Goal: Task Accomplishment & Management: Complete application form

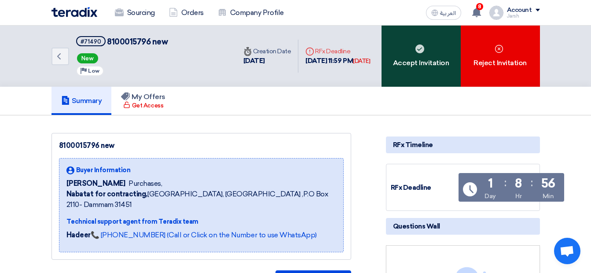
click at [406, 78] on div "Accept Invitation" at bounding box center [420, 56] width 79 height 61
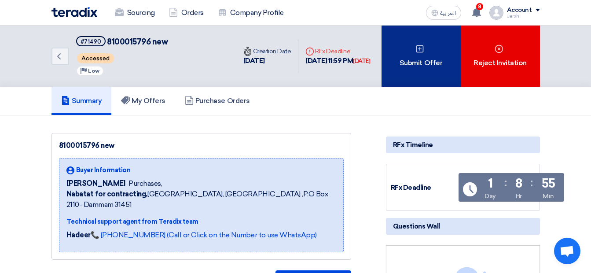
click at [420, 66] on div "Submit Offer" at bounding box center [420, 56] width 79 height 61
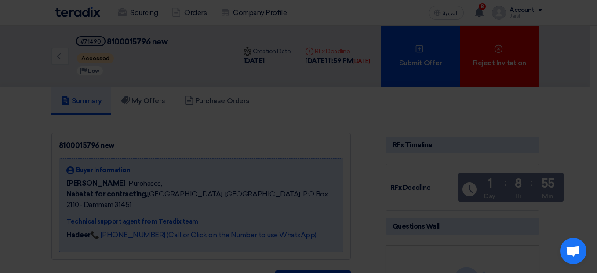
click at [307, 137] on div "Submit a new offer for this request Start a new offer submission from scratch" at bounding box center [299, 84] width 484 height 125
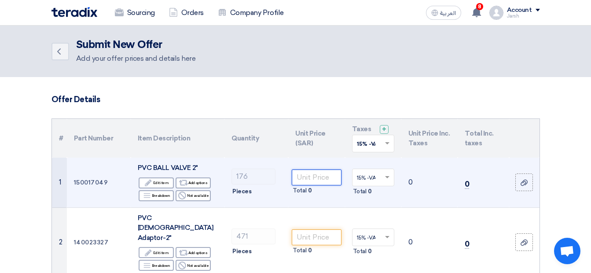
click at [315, 175] on input "number" at bounding box center [316, 177] width 49 height 16
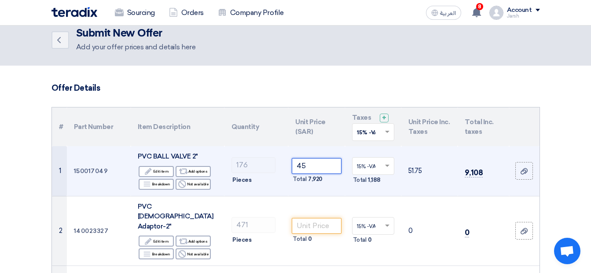
scroll to position [44, 0]
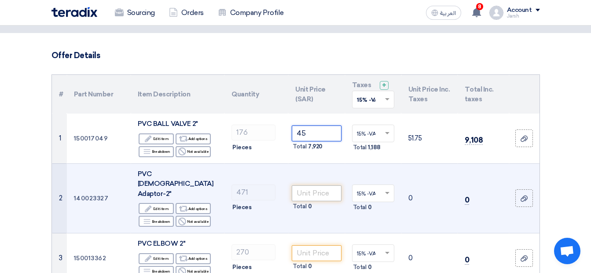
type input "45"
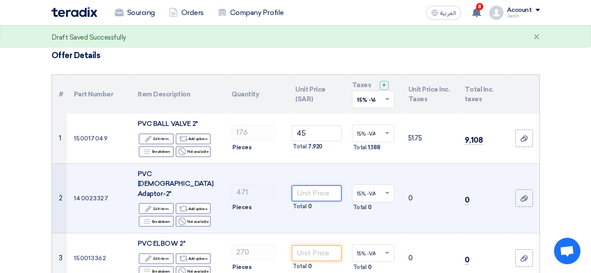
click at [305, 186] on input "number" at bounding box center [316, 193] width 49 height 16
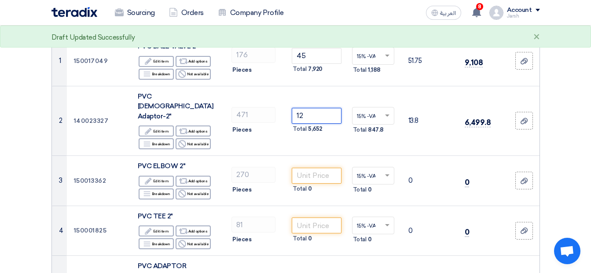
scroll to position [132, 0]
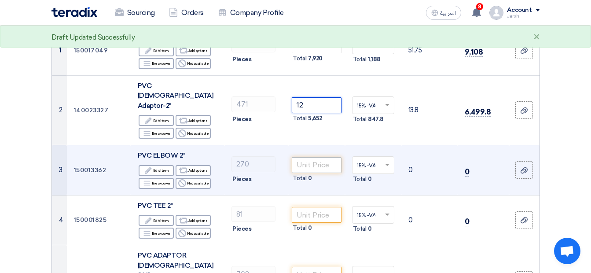
type input "12"
click at [317, 157] on input "number" at bounding box center [316, 165] width 49 height 16
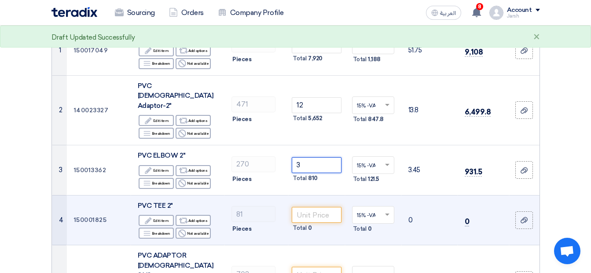
type input "3"
click at [307, 195] on td "Total 0" at bounding box center [316, 220] width 56 height 50
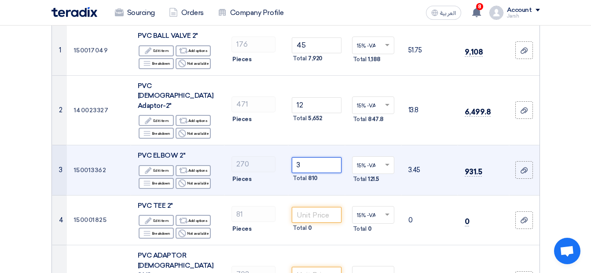
click at [310, 157] on input "3" at bounding box center [316, 165] width 49 height 16
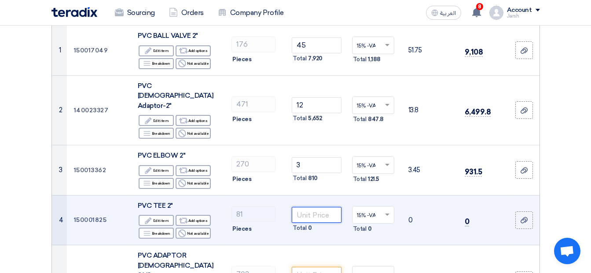
click at [307, 207] on input "number" at bounding box center [316, 215] width 49 height 16
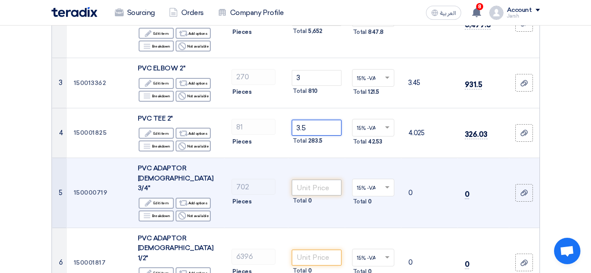
scroll to position [220, 0]
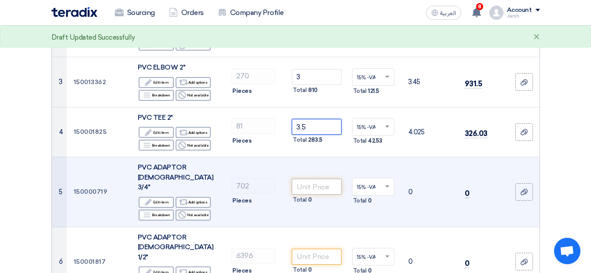
type input "3.5"
click at [313, 179] on input "number" at bounding box center [316, 187] width 49 height 16
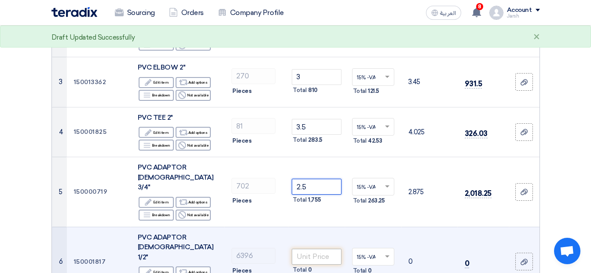
type input "2.5"
click at [310, 248] on input "number" at bounding box center [316, 256] width 49 height 16
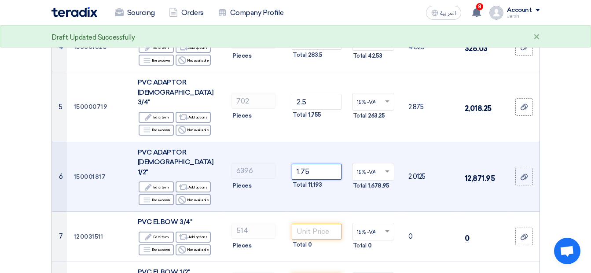
scroll to position [308, 0]
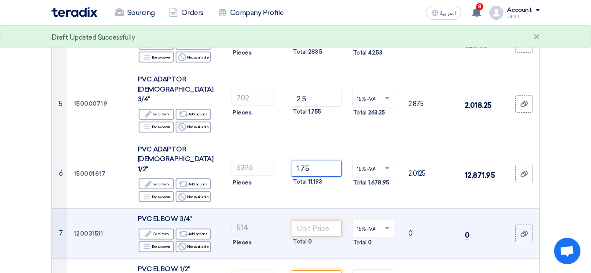
type input "1.75"
click at [311, 220] on input "number" at bounding box center [316, 228] width 49 height 16
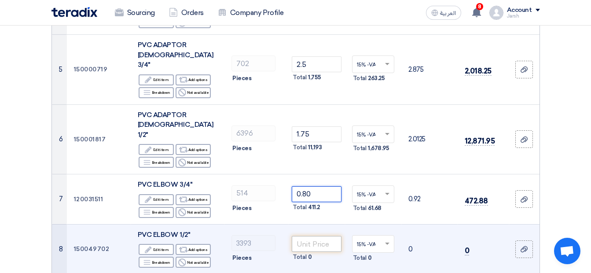
scroll to position [352, 0]
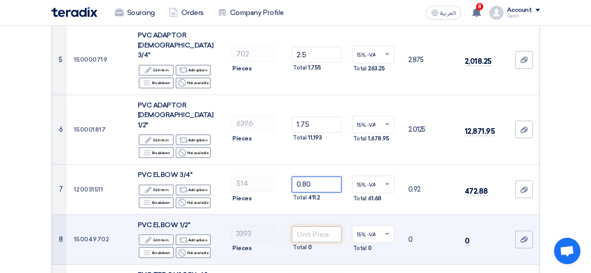
type input "0.80"
click at [307, 226] on input "number" at bounding box center [316, 234] width 49 height 16
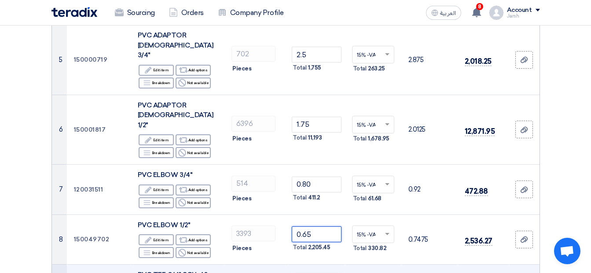
type input "0.65"
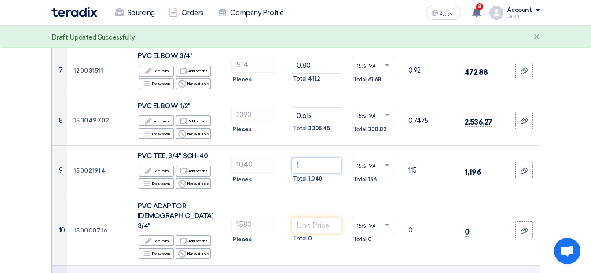
scroll to position [484, 0]
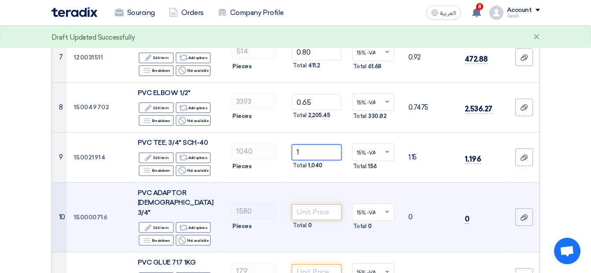
type input "1"
click at [314, 204] on input "number" at bounding box center [316, 212] width 49 height 16
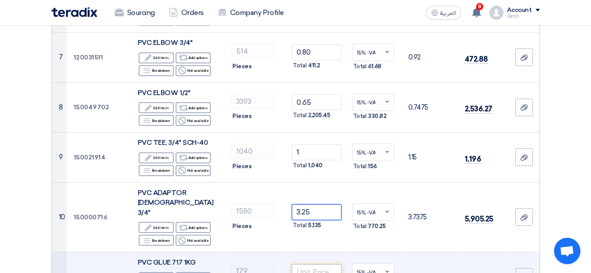
type input "3.25"
click at [321, 264] on input "number" at bounding box center [316, 272] width 49 height 16
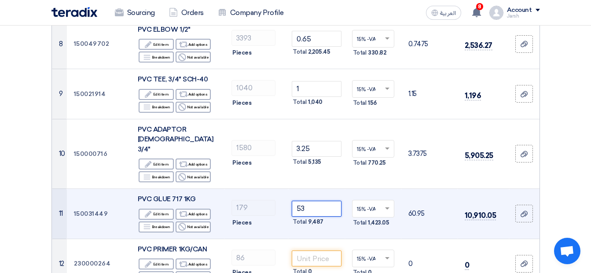
scroll to position [572, 0]
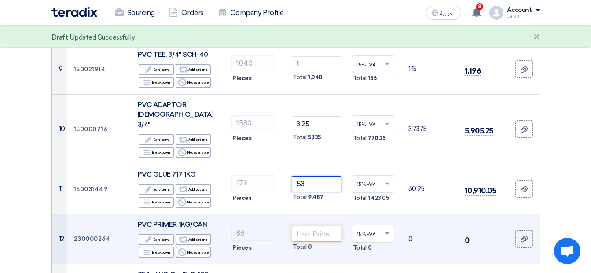
type input "53"
click at [325, 226] on input "number" at bounding box center [316, 234] width 49 height 16
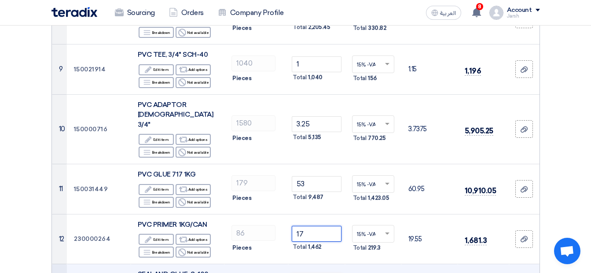
type input "17"
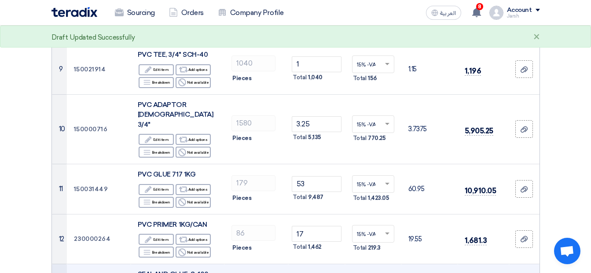
type input "4"
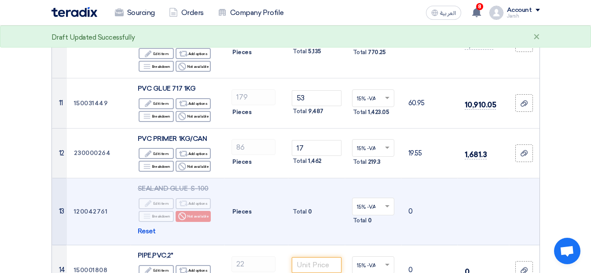
scroll to position [660, 0]
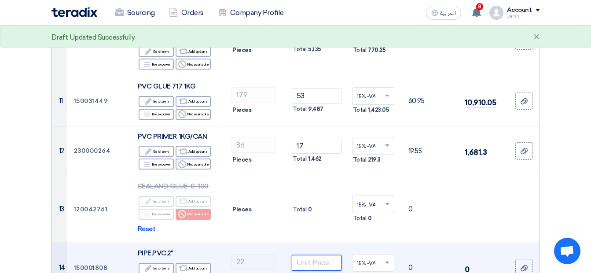
click at [298, 255] on input "number" at bounding box center [316, 263] width 49 height 16
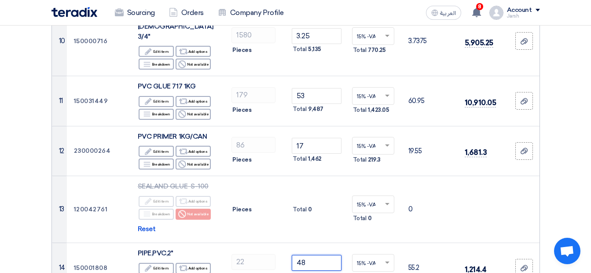
type input "48"
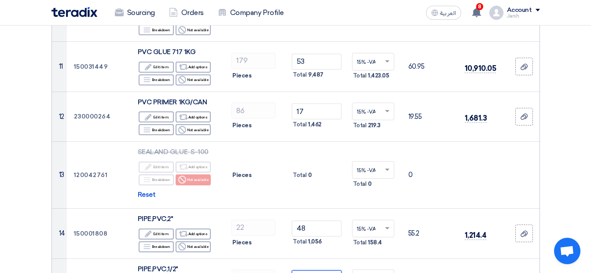
scroll to position [748, 0]
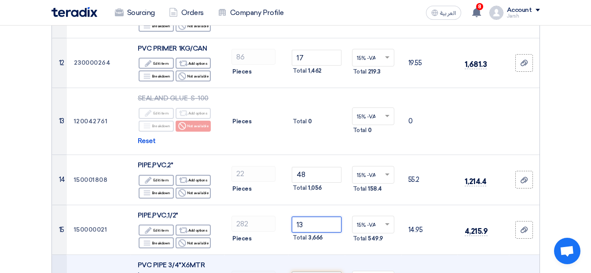
type input "13"
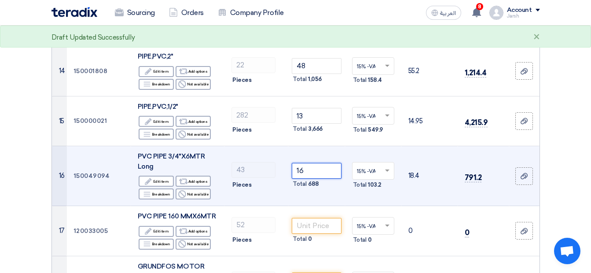
scroll to position [880, 0]
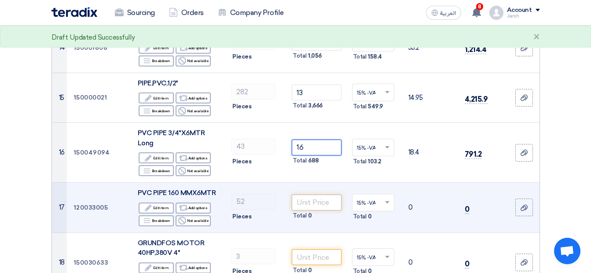
type input "16"
click at [308, 194] on input "number" at bounding box center [316, 202] width 49 height 16
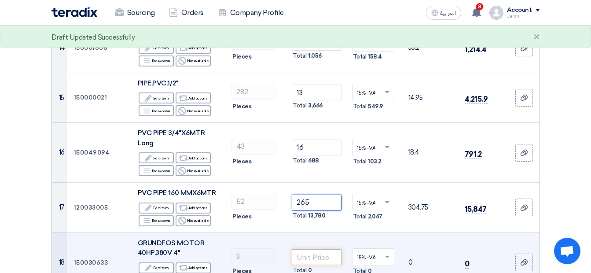
type input "265"
click at [312, 249] on input "number" at bounding box center [316, 257] width 49 height 16
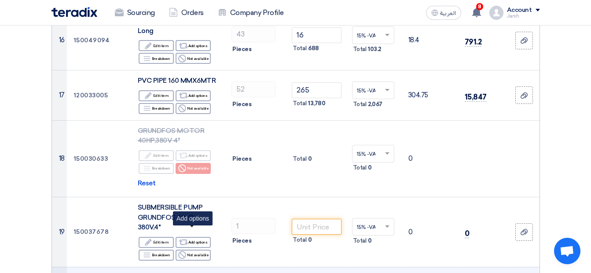
scroll to position [1011, 0]
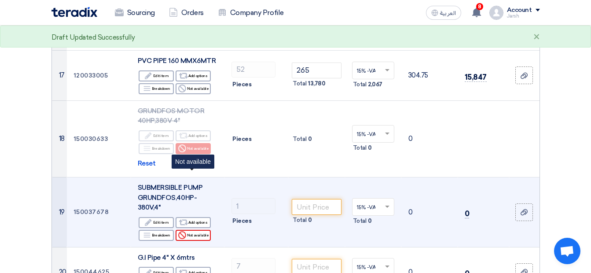
click at [203, 230] on div "Reject Not available" at bounding box center [192, 235] width 35 height 11
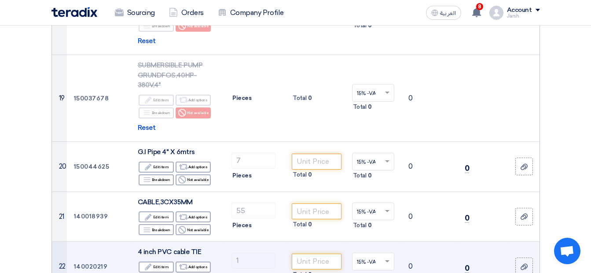
scroll to position [1143, 0]
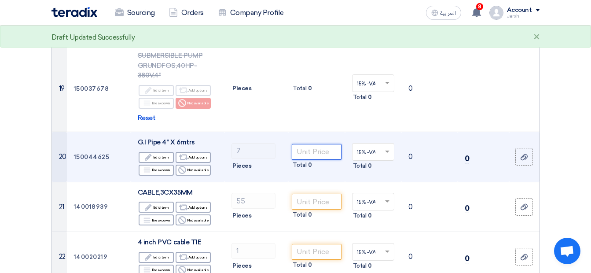
click at [321, 144] on input "number" at bounding box center [316, 152] width 49 height 16
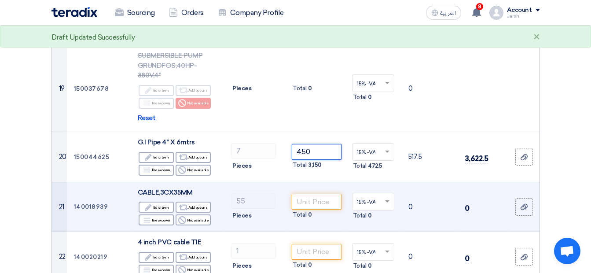
type input "450"
click at [189, 182] on td "CABLE,3CX35MM Edit Edit item Alternative Add options Breakdown Breakdown Reject" at bounding box center [178, 207] width 94 height 50
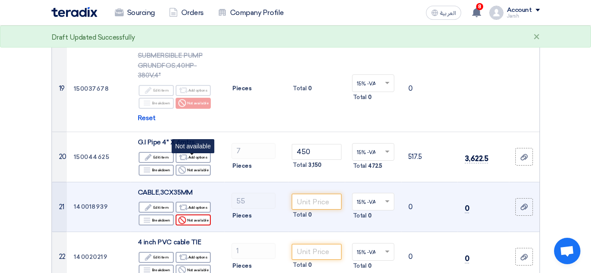
click at [189, 214] on div "Reject Not available" at bounding box center [192, 219] width 35 height 11
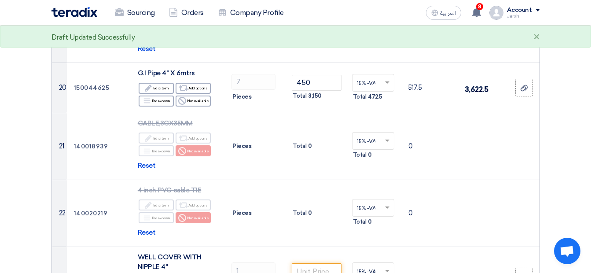
scroll to position [1275, 0]
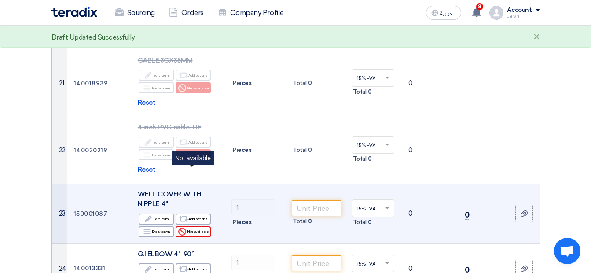
click at [190, 226] on div "Reject Not available" at bounding box center [192, 231] width 35 height 11
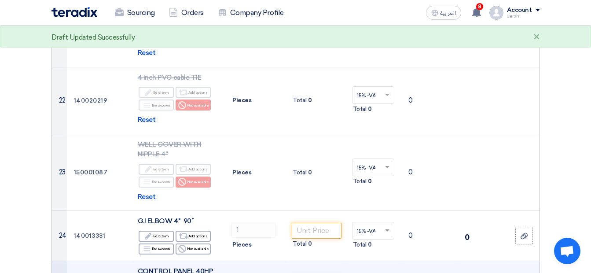
scroll to position [1363, 0]
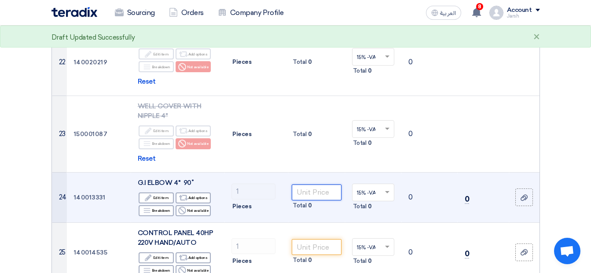
click at [308, 184] on input "number" at bounding box center [316, 192] width 49 height 16
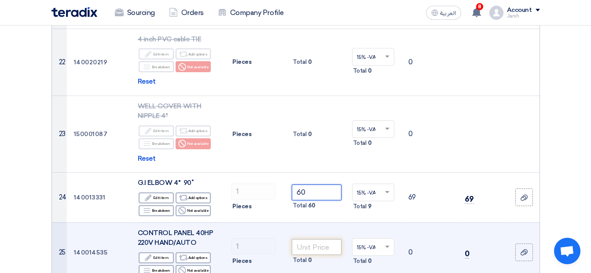
type input "60"
click at [308, 239] on input "number" at bounding box center [316, 247] width 49 height 16
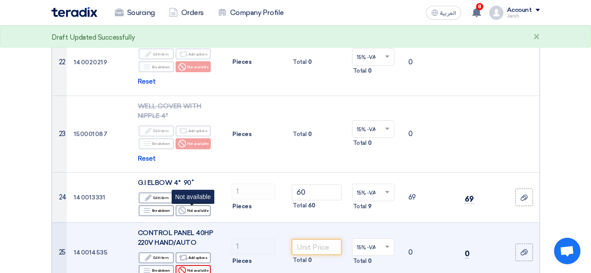
click at [200, 265] on div "Reject Not available" at bounding box center [192, 270] width 35 height 11
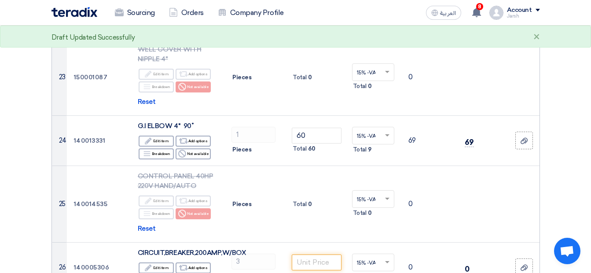
scroll to position [1495, 0]
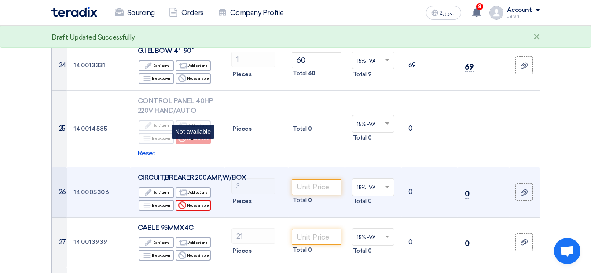
click at [197, 200] on div "Reject Not available" at bounding box center [192, 205] width 35 height 11
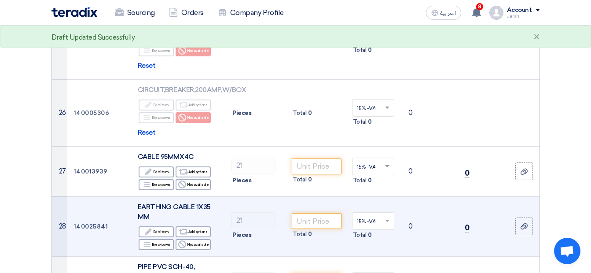
scroll to position [1583, 0]
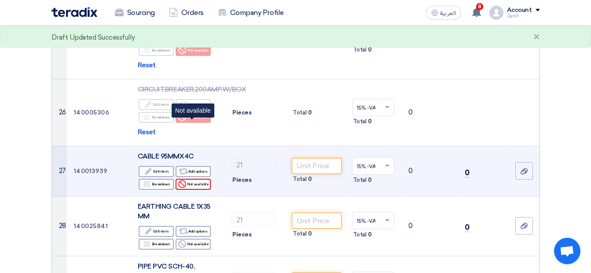
click at [192, 179] on div "Reject Not available" at bounding box center [192, 184] width 35 height 11
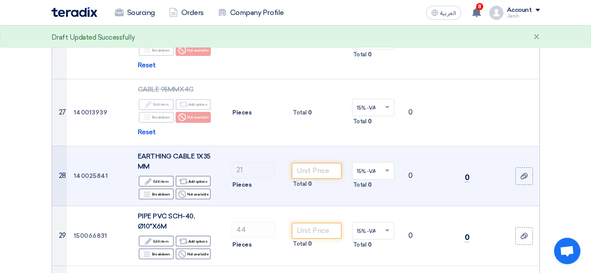
scroll to position [1671, 0]
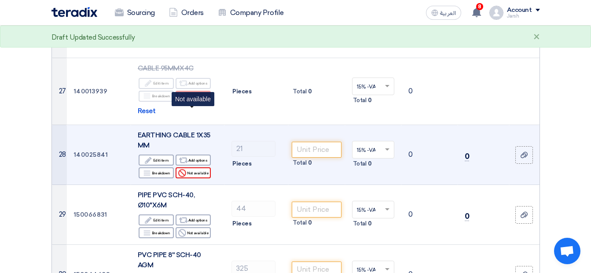
click at [192, 167] on div "Reject Not available" at bounding box center [192, 172] width 35 height 11
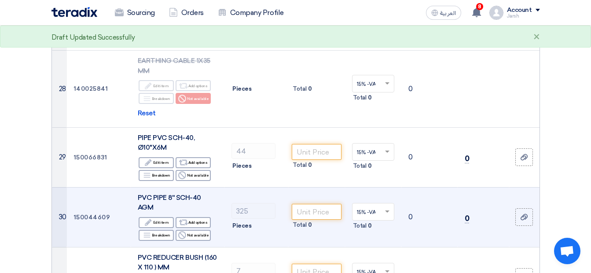
scroll to position [1759, 0]
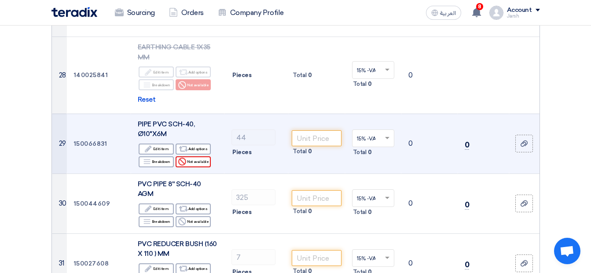
click at [197, 156] on div "Reject Not available" at bounding box center [192, 161] width 35 height 11
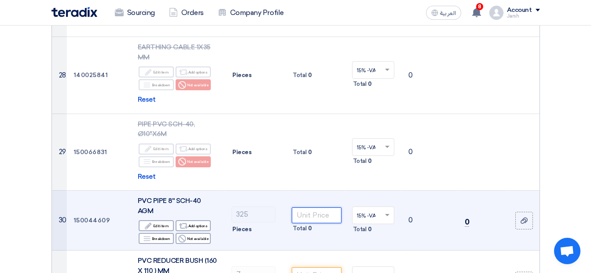
click at [321, 207] on input "number" at bounding box center [316, 215] width 49 height 16
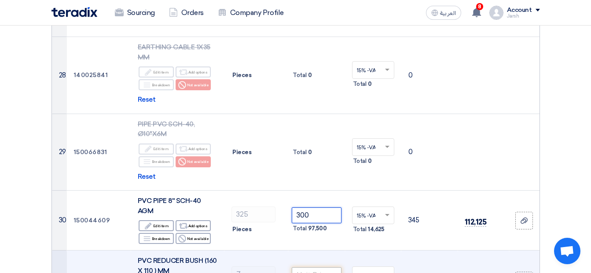
type input "300"
click at [320, 267] on input "number" at bounding box center [316, 275] width 49 height 16
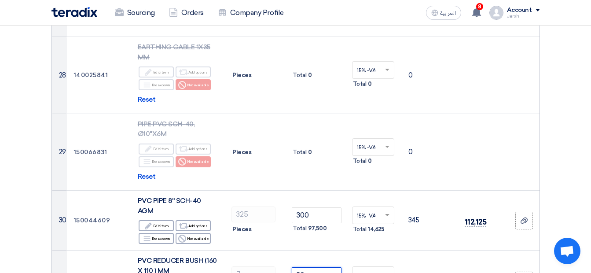
type input "30"
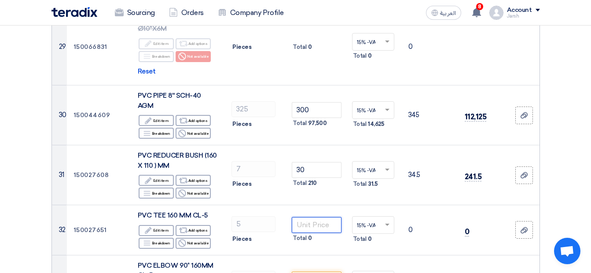
scroll to position [1891, 0]
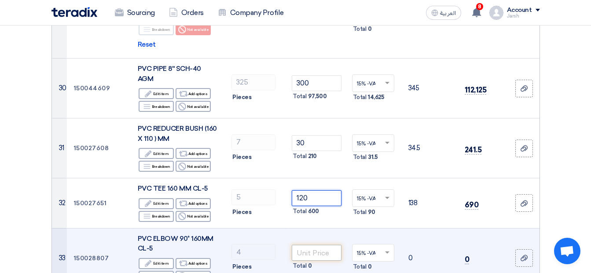
type input "120"
click at [303, 245] on input "number" at bounding box center [316, 253] width 49 height 16
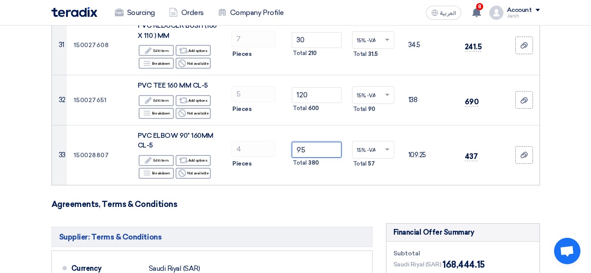
scroll to position [1979, 0]
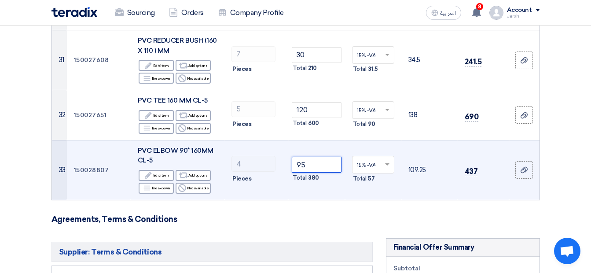
type input "95"
click at [262, 140] on td "4 Pieces" at bounding box center [256, 170] width 64 height 60
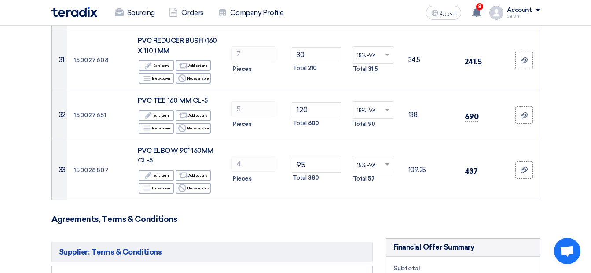
click at [211, 214] on h3 "Agreements, Terms & Conditions" at bounding box center [295, 219] width 488 height 10
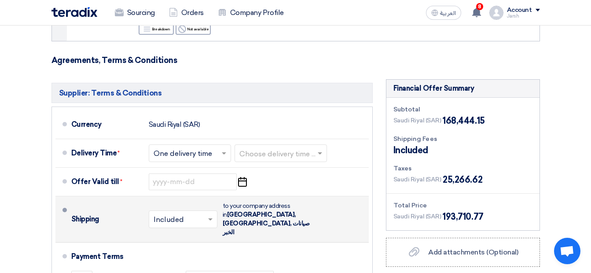
scroll to position [2081, 0]
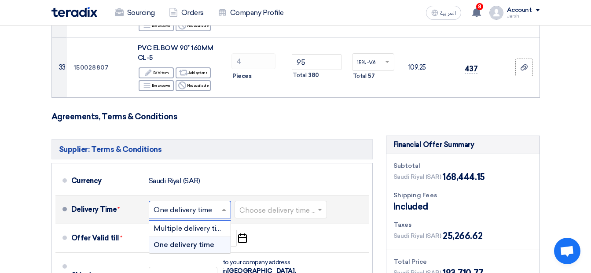
click at [201, 204] on input "text" at bounding box center [189, 210] width 73 height 13
click at [198, 240] on span "One delivery time" at bounding box center [183, 244] width 61 height 8
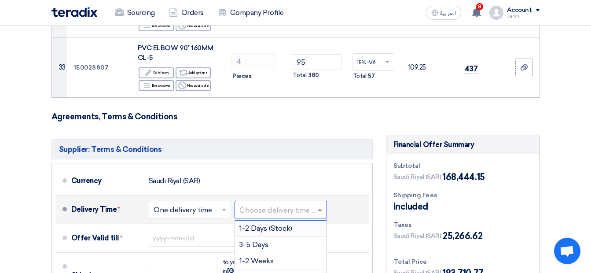
click at [277, 204] on input "text" at bounding box center [281, 210] width 84 height 13
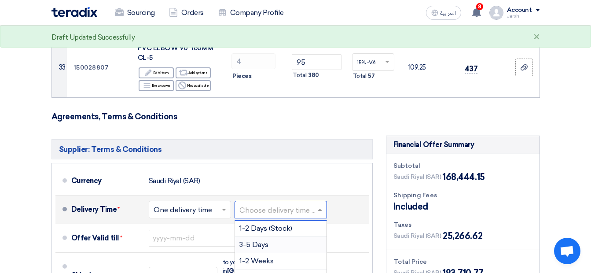
click at [270, 237] on div "3-5 Days" at bounding box center [280, 245] width 91 height 16
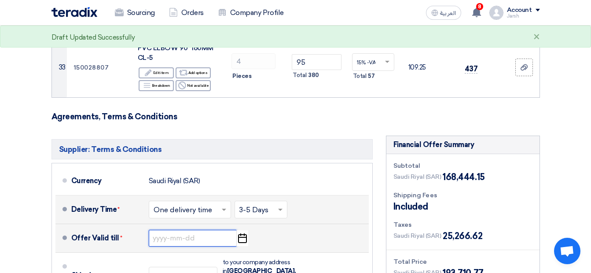
click at [181, 230] on input at bounding box center [193, 238] width 88 height 17
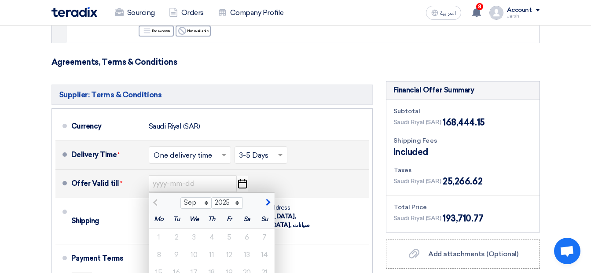
scroll to position [2169, 0]
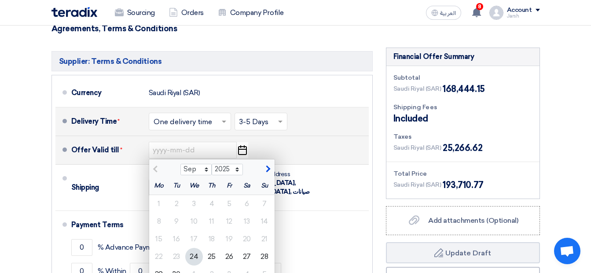
type input "[DATE]"
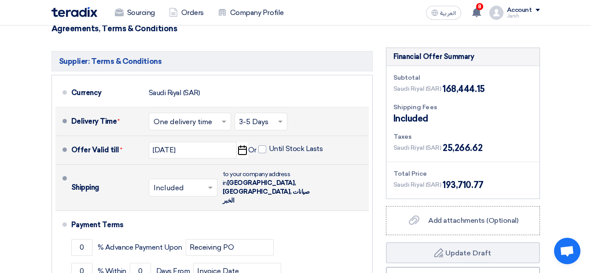
click at [176, 182] on input "text" at bounding box center [183, 188] width 60 height 13
click at [177, 218] on span "Not Included" at bounding box center [175, 222] width 45 height 8
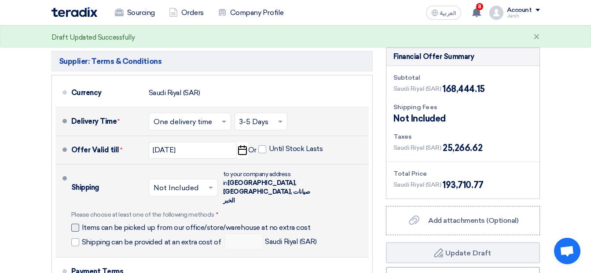
click at [81, 223] on label "Items can be picked up from our office/store/warehouse at no extra cost" at bounding box center [192, 227] width 242 height 9
click at [82, 223] on input "Items can be picked up from our office/store/warehouse at no extra cost" at bounding box center [198, 231] width 233 height 17
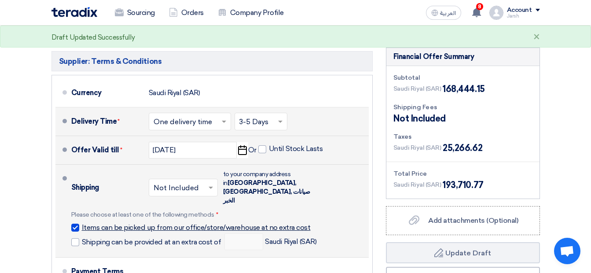
checkbox input "true"
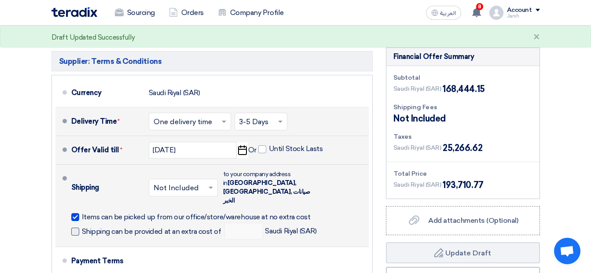
click at [82, 227] on span "Shipping can be provided at an extra cost of" at bounding box center [151, 231] width 139 height 9
click at [82, 226] on input "Shipping can be provided at an extra cost of" at bounding box center [152, 234] width 141 height 17
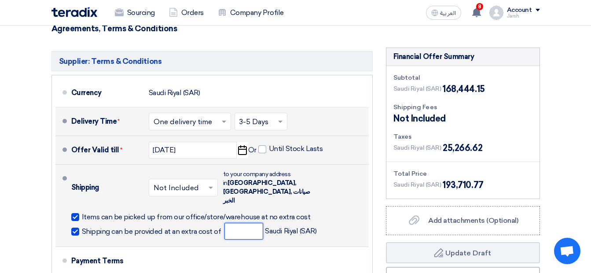
click at [240, 223] on input "number" at bounding box center [243, 231] width 39 height 17
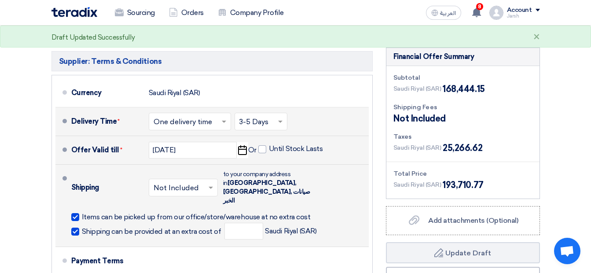
click at [77, 227] on span at bounding box center [75, 231] width 8 height 8
click at [82, 226] on input "Shipping can be provided at an extra cost of" at bounding box center [152, 234] width 141 height 17
checkbox input "false"
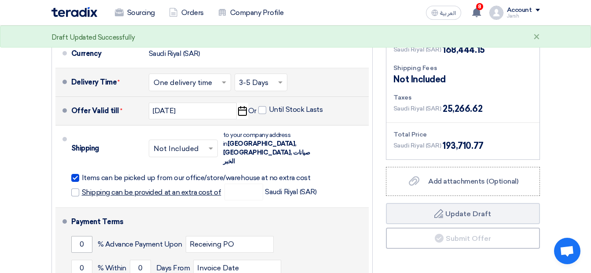
scroll to position [2213, 0]
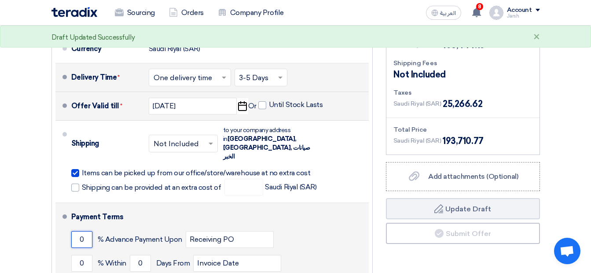
drag, startPoint x: 84, startPoint y: 155, endPoint x: 160, endPoint y: 149, distance: 75.9
click at [103, 227] on div "0 % Advance Payment Upon Receiving PO" at bounding box center [218, 239] width 294 height 24
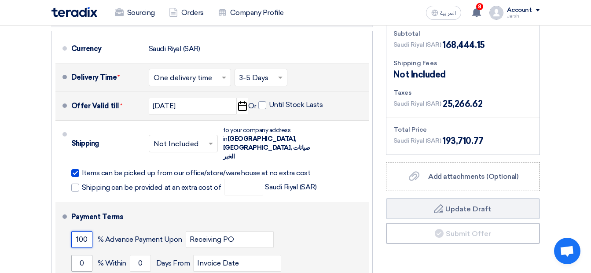
type input "100"
click at [87, 255] on input "0" at bounding box center [81, 263] width 21 height 17
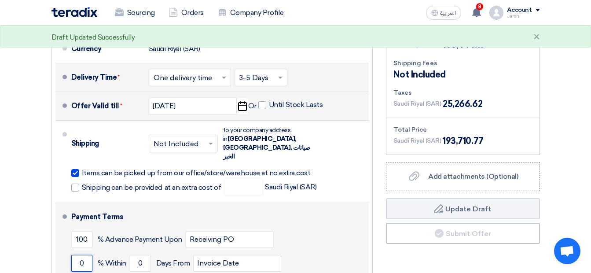
click at [81, 255] on input "0" at bounding box center [81, 263] width 21 height 17
type input "0"
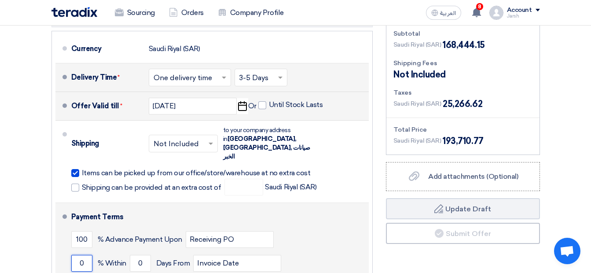
scroll to position [2169, 0]
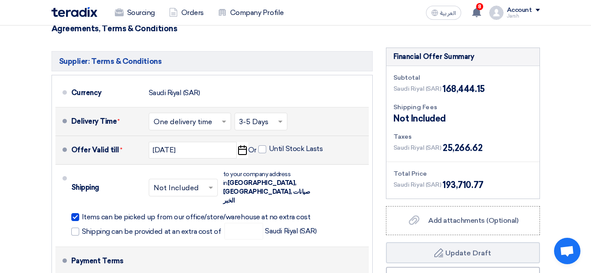
drag, startPoint x: 142, startPoint y: 222, endPoint x: 130, endPoint y: 219, distance: 12.4
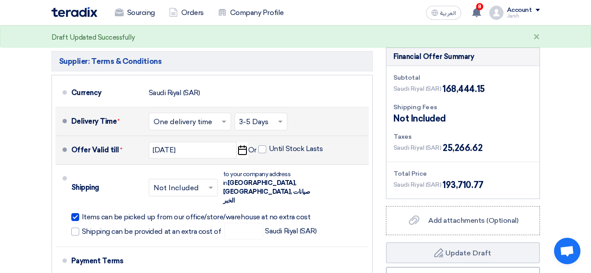
type input "100"
click at [55, 219] on ul "Currency [GEOGRAPHIC_DATA] (SAR) Delivery Time * Choose delivery time ... × One…" at bounding box center [211, 222] width 321 height 294
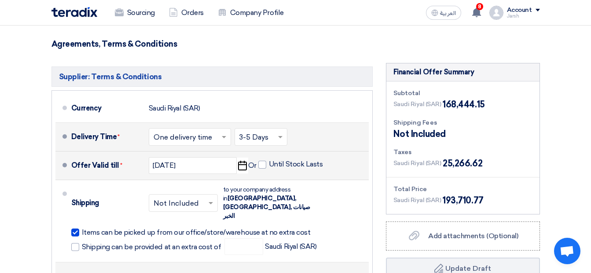
scroll to position [2191, 0]
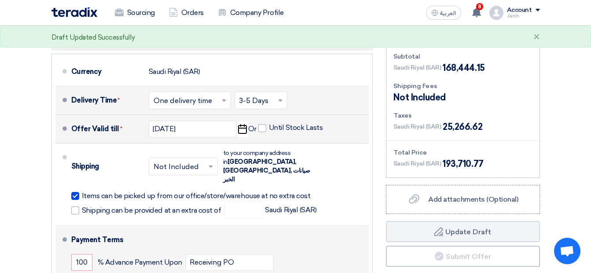
type input "50"
type input "10"
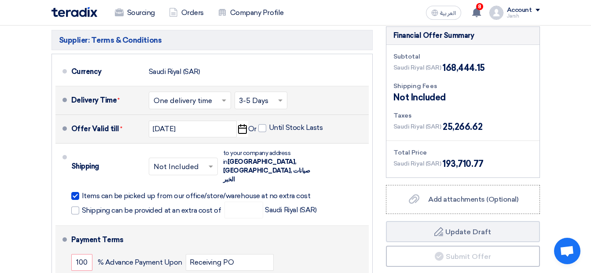
type input "100"
drag, startPoint x: 136, startPoint y: 197, endPoint x: 159, endPoint y: 196, distance: 22.9
type input "100"
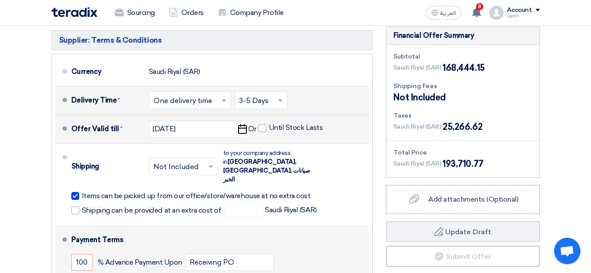
click at [216, 228] on li "Payment Terms 100 % Advance Payment Upon Receiving PO 100 % Within" at bounding box center [211, 271] width 313 height 91
drag, startPoint x: 327, startPoint y: 196, endPoint x: 348, endPoint y: 178, distance: 27.7
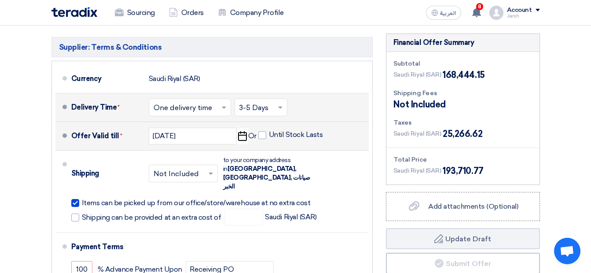
scroll to position [2199, 0]
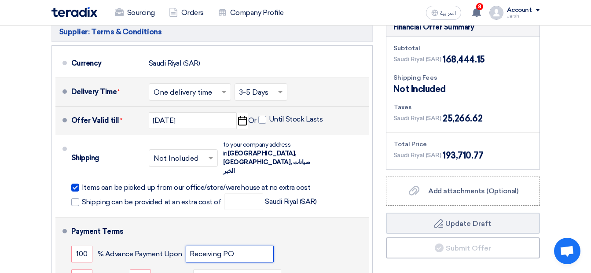
click at [213, 245] on input "Receiving PO" at bounding box center [230, 253] width 88 height 17
click at [142, 242] on div "100 % Advance Payment Upon Receiving PO" at bounding box center [218, 254] width 294 height 24
drag, startPoint x: 142, startPoint y: 171, endPoint x: 89, endPoint y: 165, distance: 53.1
click at [89, 245] on input "100" at bounding box center [81, 253] width 21 height 17
click at [66, 217] on li "Payment Terms 100 % Advance Payment Upon Receiving PO 100 % Within" at bounding box center [211, 262] width 313 height 91
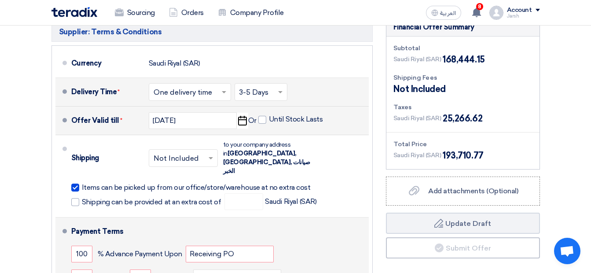
click at [76, 221] on div "Payment Terms" at bounding box center [214, 231] width 287 height 21
drag, startPoint x: 88, startPoint y: 171, endPoint x: 62, endPoint y: 168, distance: 26.1
click at [62, 217] on li "Payment Terms 100 % Advance Payment Upon Receiving PO 100 % Within" at bounding box center [211, 262] width 313 height 91
click at [83, 269] on input "100" at bounding box center [81, 277] width 21 height 17
click at [249, 245] on input "Receiving PO" at bounding box center [230, 253] width 88 height 17
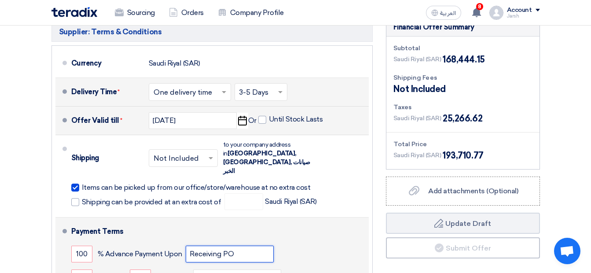
drag, startPoint x: 238, startPoint y: 162, endPoint x: 167, endPoint y: 150, distance: 72.2
click at [167, 221] on div "Payment Terms 100 % Advance Payment Upon Receiving PO 100 % Within 100" at bounding box center [218, 263] width 294 height 84
click at [166, 249] on span "% Advance Payment Upon" at bounding box center [140, 253] width 84 height 9
drag, startPoint x: 150, startPoint y: 171, endPoint x: 145, endPoint y: 171, distance: 4.4
click at [145, 249] on span "% Advance Payment Upon" at bounding box center [140, 253] width 84 height 9
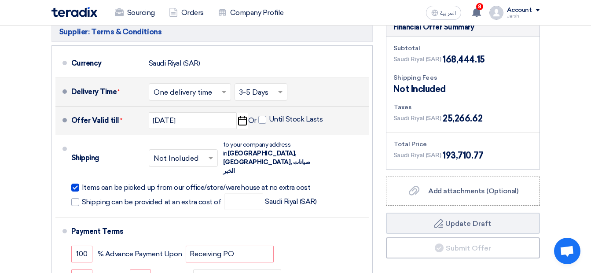
drag, startPoint x: 145, startPoint y: 171, endPoint x: 172, endPoint y: 222, distance: 57.8
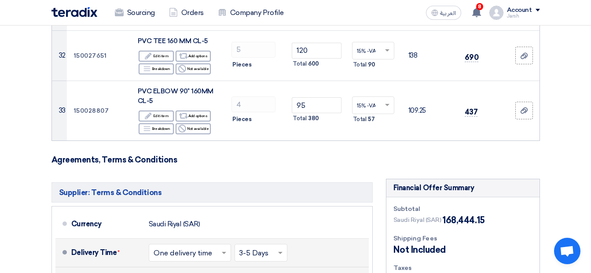
scroll to position [2023, 0]
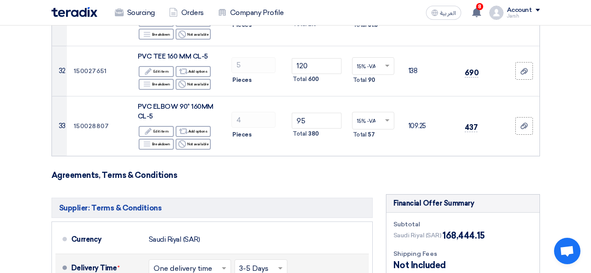
click at [421, 249] on div "Shipping Fees" at bounding box center [462, 253] width 139 height 9
click at [417, 258] on span "Not Included" at bounding box center [419, 264] width 52 height 13
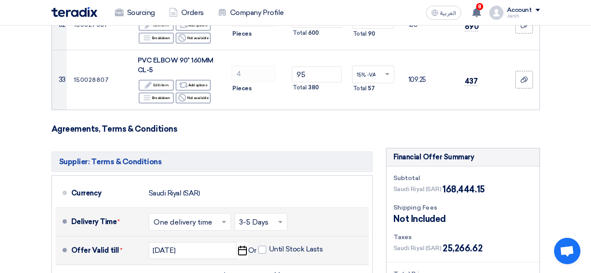
scroll to position [2111, 0]
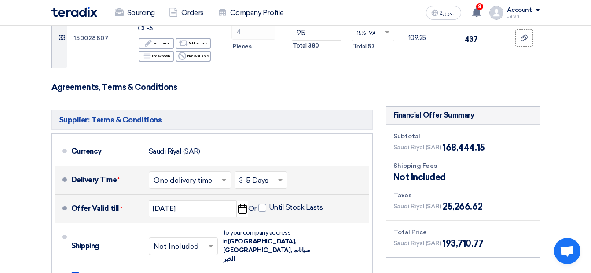
click at [427, 227] on div "Total Price" at bounding box center [462, 231] width 139 height 9
click at [428, 201] on span "Saudi Riyal (SAR)" at bounding box center [417, 205] width 48 height 9
drag, startPoint x: 410, startPoint y: 131, endPoint x: 409, endPoint y: 124, distance: 7.1
click at [409, 190] on div "Taxes [GEOGRAPHIC_DATA] (SAR) 25,266.62" at bounding box center [462, 201] width 139 height 22
drag, startPoint x: 409, startPoint y: 124, endPoint x: 413, endPoint y: 104, distance: 19.7
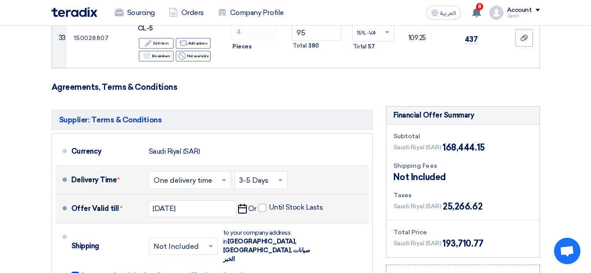
click at [413, 170] on span "Not Included" at bounding box center [419, 176] width 52 height 13
click at [423, 183] on div "Subtotal [GEOGRAPHIC_DATA] (SAR) 168,444.15 Shipping Fees Not Included Taxes [G…" at bounding box center [462, 190] width 153 height 132
click at [440, 238] on span "Saudi Riyal (SAR)" at bounding box center [417, 242] width 48 height 9
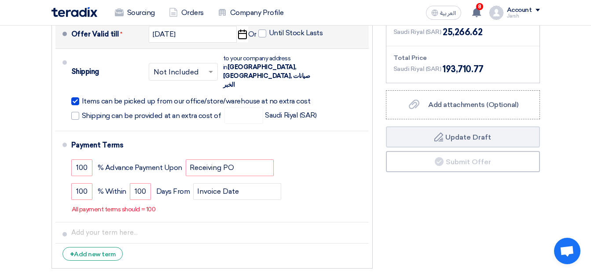
scroll to position [2118, 0]
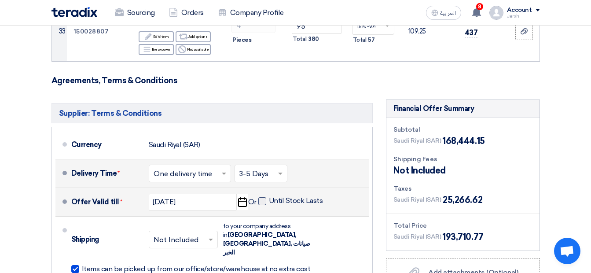
click at [268, 196] on label "Until Stock Lasts" at bounding box center [290, 200] width 65 height 9
click at [269, 196] on input "Until Stock Lasts" at bounding box center [297, 204] width 56 height 17
click at [268, 196] on label "Until Stock Lasts" at bounding box center [290, 200] width 65 height 9
click at [269, 196] on input "Until Stock Lasts" at bounding box center [297, 204] width 56 height 17
checkbox input "false"
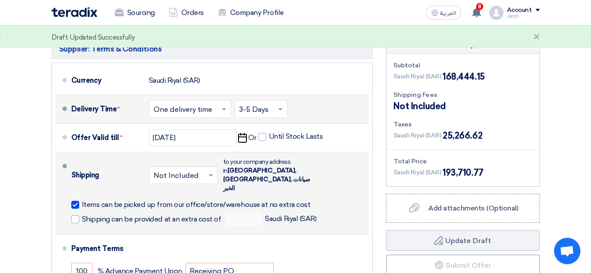
scroll to position [2205, 0]
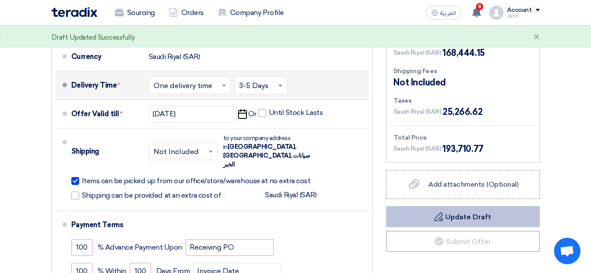
click at [460, 206] on button "Draft Update Draft" at bounding box center [463, 216] width 154 height 21
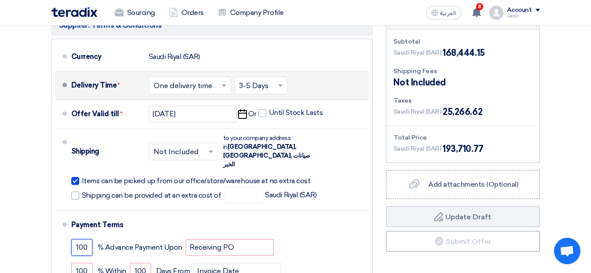
drag, startPoint x: 90, startPoint y: 161, endPoint x: 47, endPoint y: 158, distance: 43.6
click at [47, 158] on div "Supplier: Terms & Conditions Currency [GEOGRAPHIC_DATA] (SAR) Delivery Time * C…" at bounding box center [212, 181] width 334 height 341
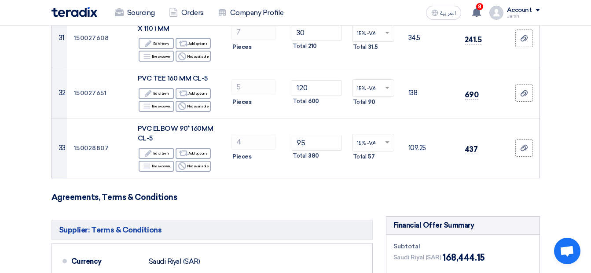
scroll to position [1971, 0]
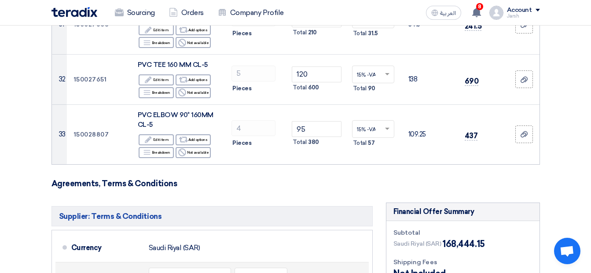
scroll to position [2059, 0]
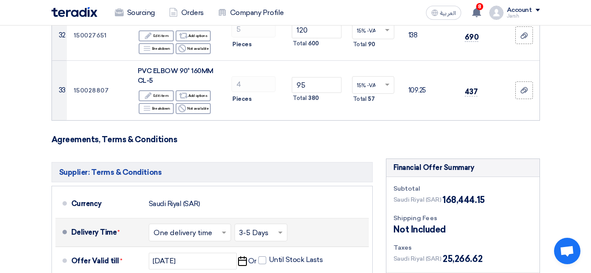
click at [263, 226] on input "text" at bounding box center [261, 232] width 44 height 13
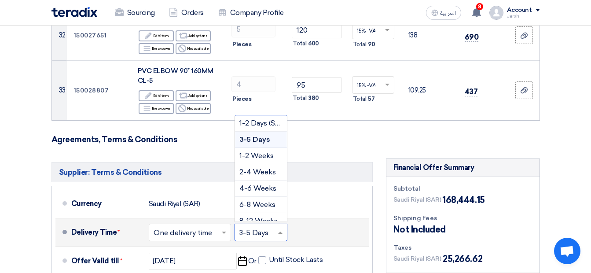
click at [347, 218] on li "Delivery Time * Choose delivery time ... × One delivery time × Choose delivery …" at bounding box center [211, 232] width 313 height 29
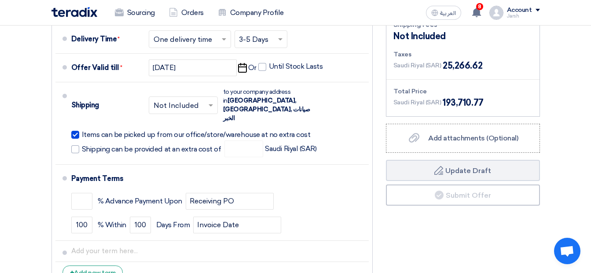
scroll to position [2234, 0]
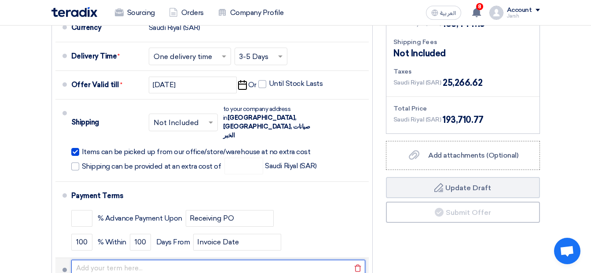
click at [150, 259] on input "text" at bounding box center [218, 267] width 294 height 17
click at [135, 259] on input "text" at bounding box center [218, 267] width 294 height 17
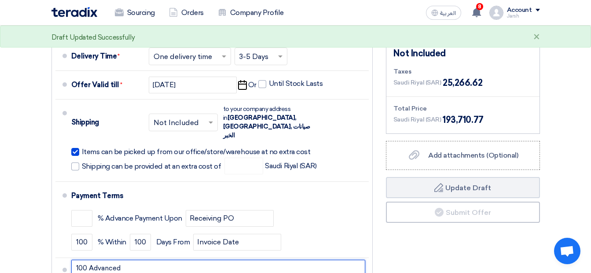
type input "100 Advanced"
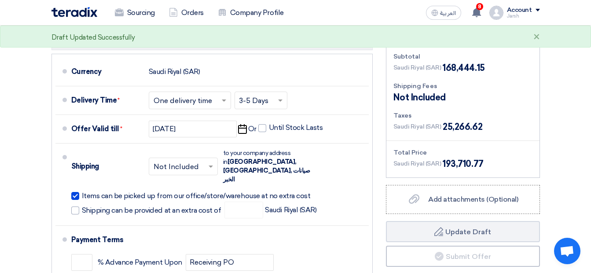
click at [459, 245] on div "Financial Offer Summary Subtotal [GEOGRAPHIC_DATA] (SAR) 168,444.15 Shipping Fe…" at bounding box center [462, 189] width 167 height 326
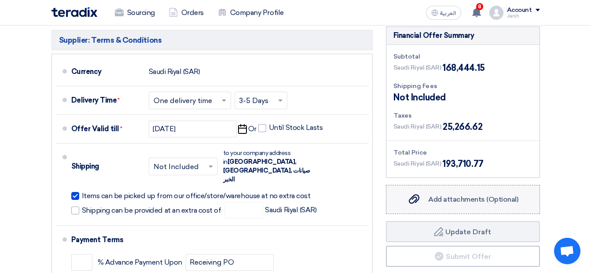
click at [456, 194] on div "Add attachments (Optional) Add attachments (Optional)" at bounding box center [462, 199] width 111 height 11
click at [0, 0] on input "Add attachments (Optional) Add attachments (Optional)" at bounding box center [0, 0] width 0 height 0
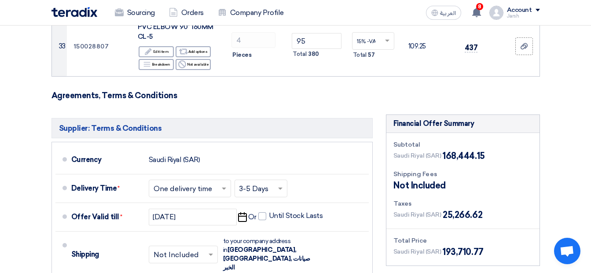
click at [445, 199] on div "Taxes" at bounding box center [462, 203] width 139 height 9
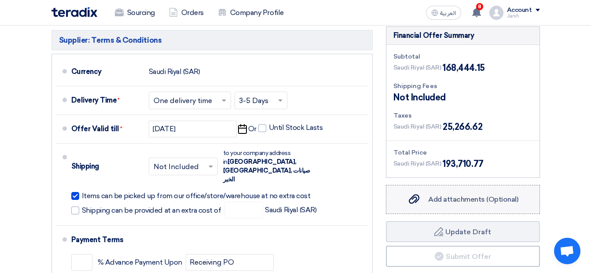
click at [446, 185] on label "Add attachments (Optional) Add attachments (Optional)" at bounding box center [463, 199] width 154 height 29
click at [0, 0] on input "Add attachments (Optional) Add attachments (Optional)" at bounding box center [0, 0] width 0 height 0
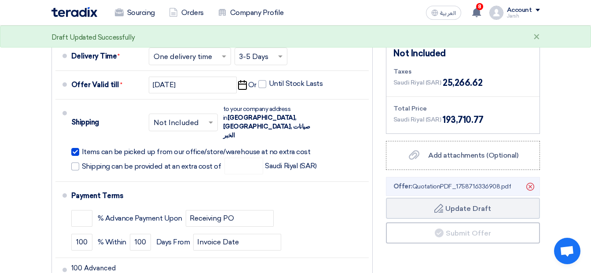
scroll to position [2322, 0]
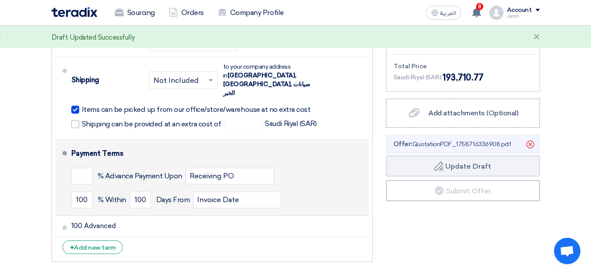
scroll to position [2234, 0]
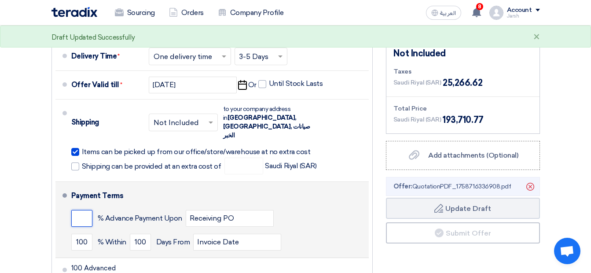
click at [73, 210] on input "number" at bounding box center [81, 218] width 21 height 17
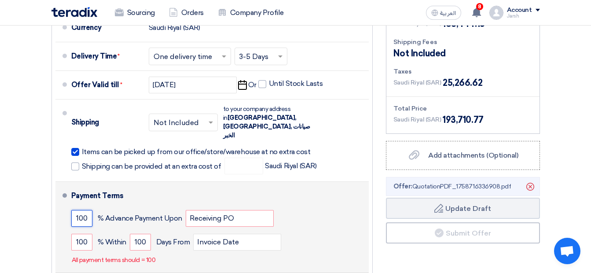
type input "100"
click at [92, 230] on div "100 % [DATE] From Invoice Date" at bounding box center [218, 242] width 294 height 24
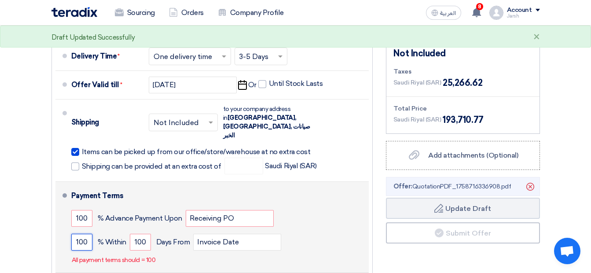
drag, startPoint x: 90, startPoint y: 154, endPoint x: 64, endPoint y: 153, distance: 25.5
click at [65, 182] on li "Payment Terms 100 % Advance Payment Upon Receiving PO 100 % Within" at bounding box center [211, 227] width 313 height 91
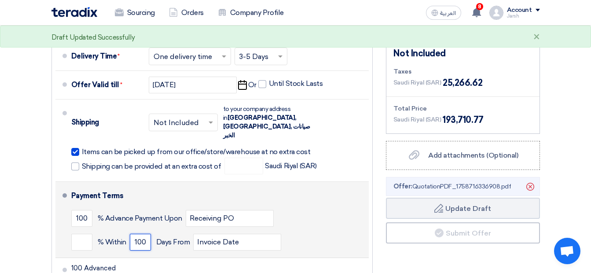
drag, startPoint x: 149, startPoint y: 153, endPoint x: 95, endPoint y: 155, distance: 53.7
click at [104, 230] on div "% [DATE] From Invoice Date" at bounding box center [218, 242] width 294 height 24
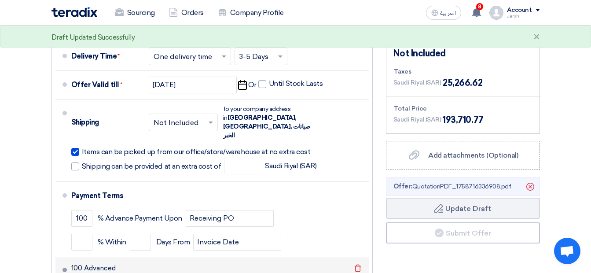
click at [122, 258] on li "100 Advanced [GEOGRAPHIC_DATA]" at bounding box center [211, 268] width 313 height 21
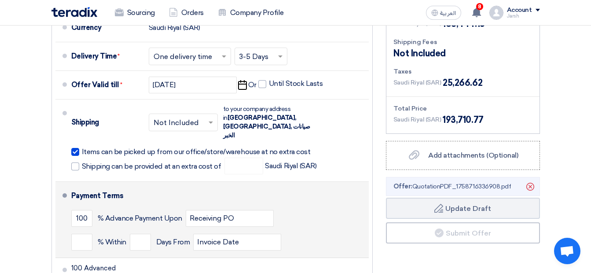
click at [334, 230] on div "% Within Days From Invoice Date" at bounding box center [218, 242] width 294 height 24
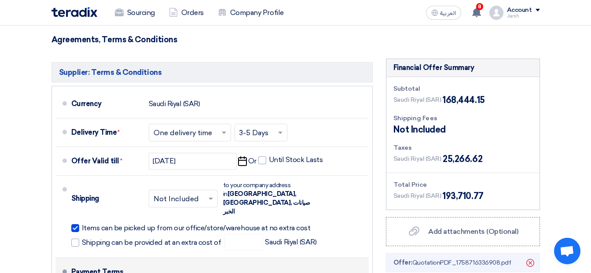
scroll to position [2147, 0]
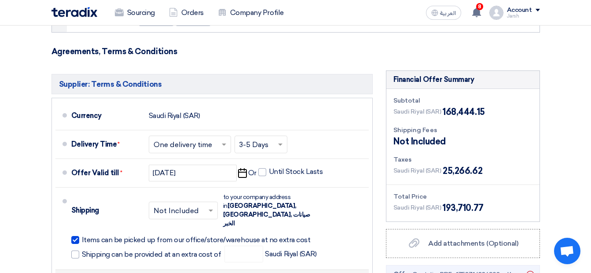
click at [333, 191] on div "Shipping × Not Included × to your company address in [GEOGRAPHIC_DATA], صيانات …" at bounding box center [218, 228] width 294 height 75
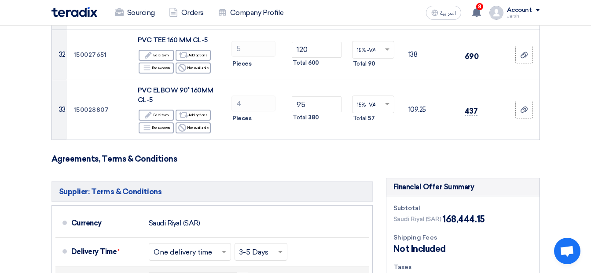
scroll to position [2015, 0]
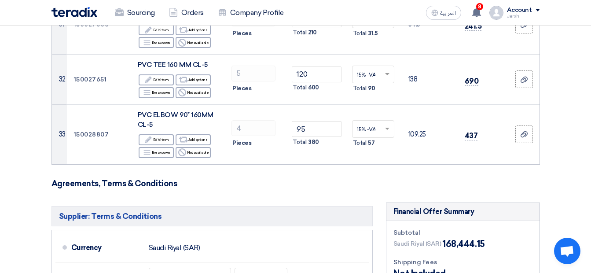
click at [410, 203] on div "Financial Offer Summary" at bounding box center [462, 212] width 153 height 18
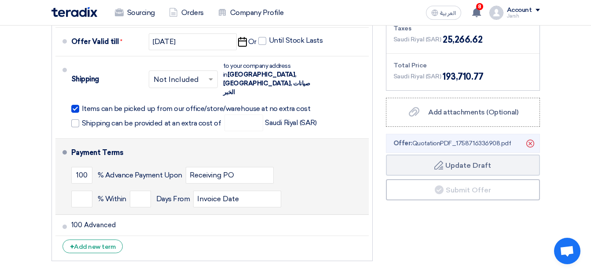
scroll to position [2278, 0]
